Goal: Information Seeking & Learning: Learn about a topic

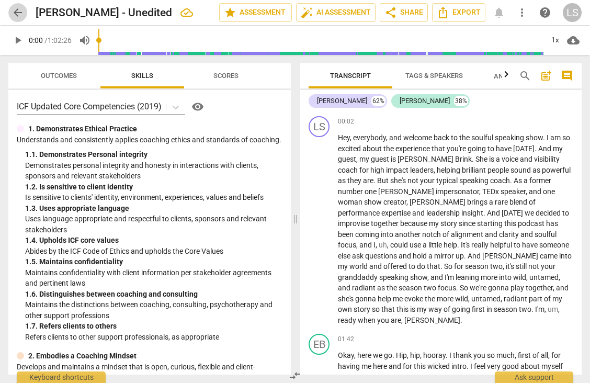
click at [17, 14] on span "arrow_back" at bounding box center [18, 12] width 13 height 13
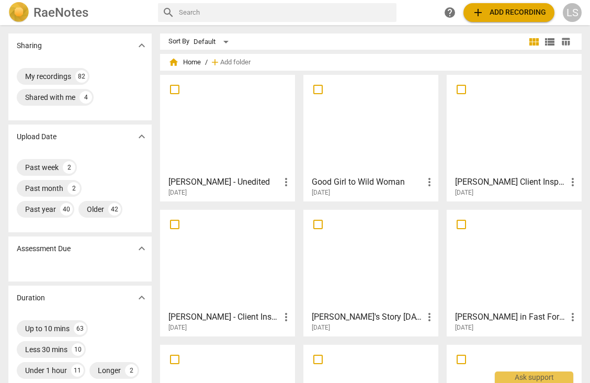
click at [368, 277] on div at bounding box center [371, 260] width 128 height 93
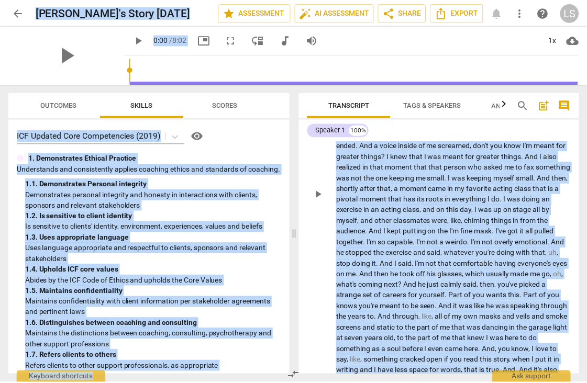
scroll to position [473, 0]
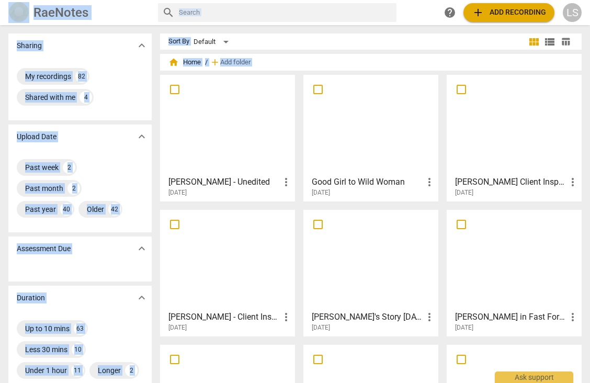
click at [364, 139] on div at bounding box center [371, 125] width 128 height 93
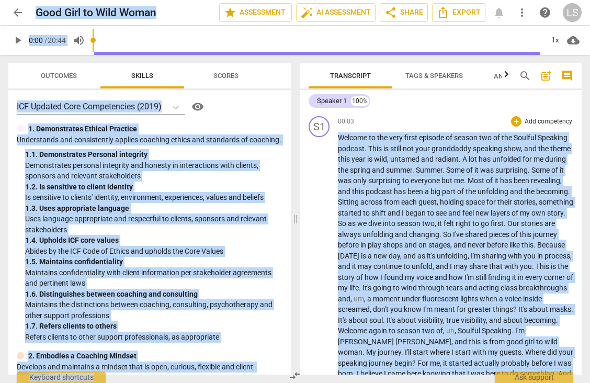
click at [532, 217] on span "own" at bounding box center [540, 213] width 16 height 8
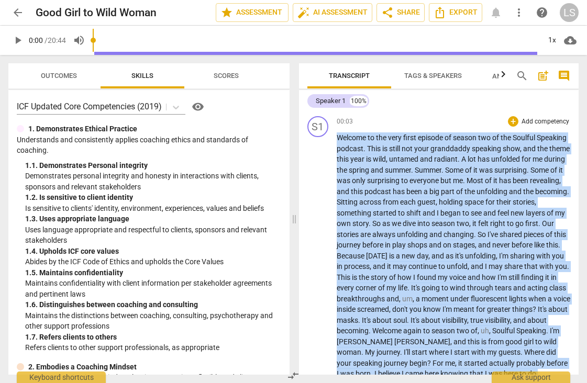
copy p "Welcome to the very first episode of season two of the Soulful Speaking podcast…"
